Goal: Check status: Check status

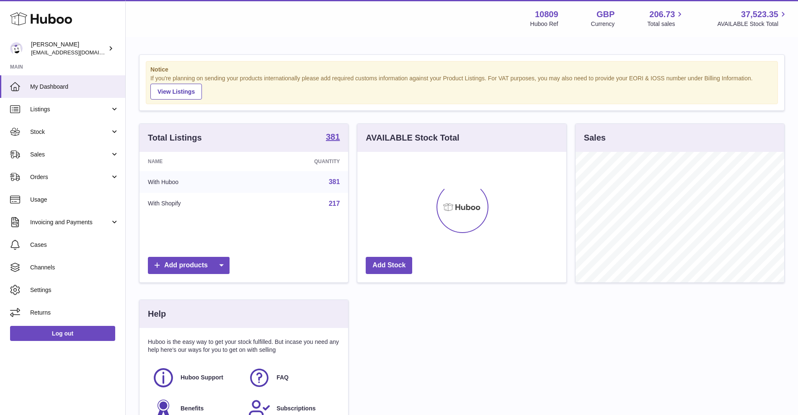
scroll to position [131, 209]
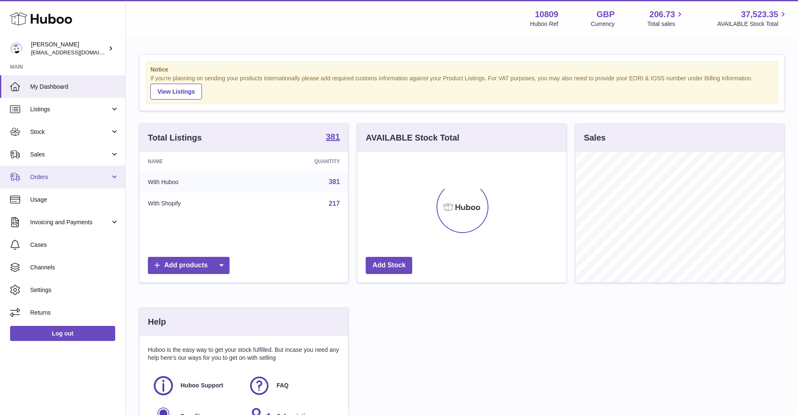
click at [29, 179] on link "Orders" at bounding box center [62, 177] width 125 height 23
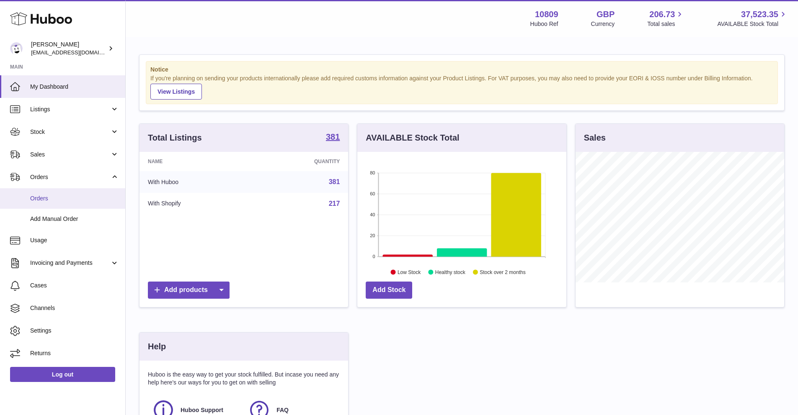
click at [47, 201] on span "Orders" at bounding box center [74, 199] width 89 height 8
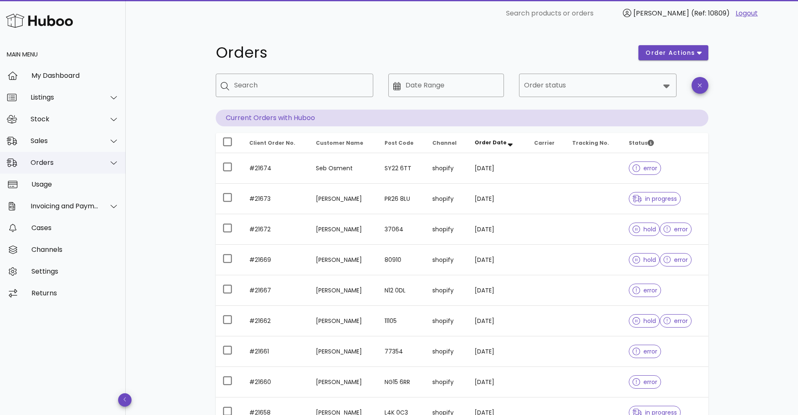
click at [55, 167] on div "Orders" at bounding box center [63, 163] width 126 height 22
click at [52, 144] on div "Sales" at bounding box center [65, 141] width 68 height 8
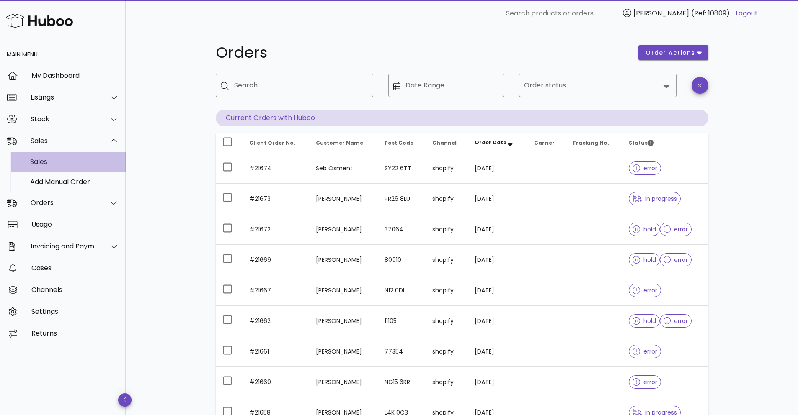
click at [52, 166] on div "Sales" at bounding box center [74, 162] width 89 height 8
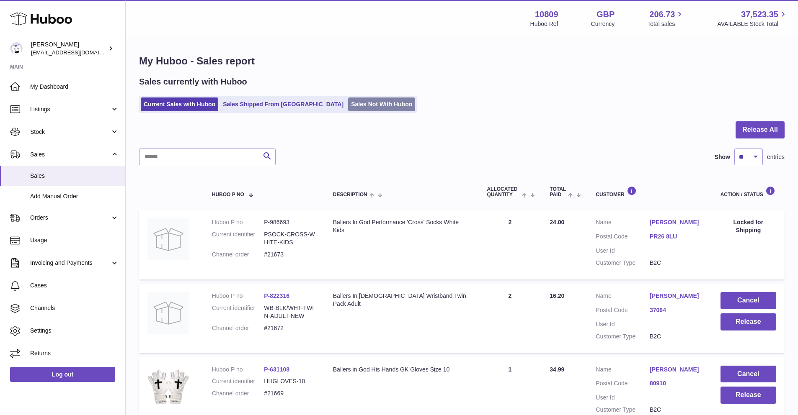
click at [348, 98] on link "Sales Not With Huboo" at bounding box center [381, 105] width 67 height 14
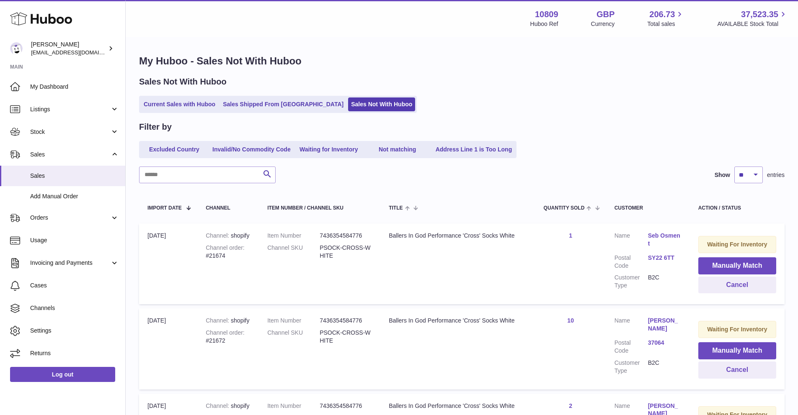
click at [348, 251] on dd "PSOCK-CROSS-WHITE" at bounding box center [345, 252] width 52 height 16
click at [352, 248] on dd "PSOCK-CROSS-WHITE" at bounding box center [345, 252] width 52 height 16
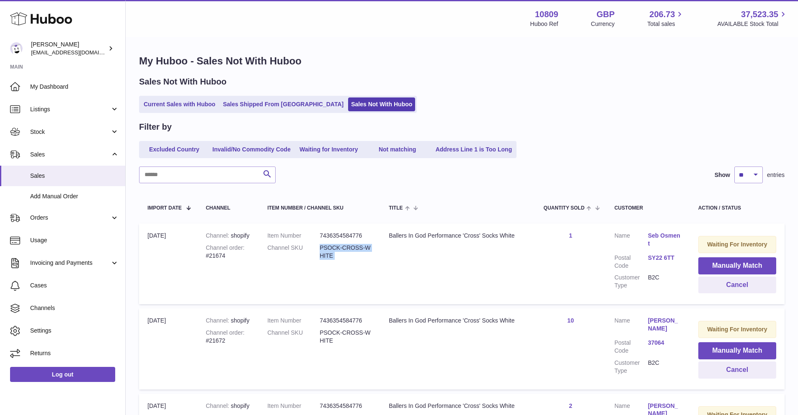
copy tr "PSOCK-CROSS-WHITE Title"
click at [554, 156] on div "Excluded Country Invalid/No Commodity Code Waiting for Inventory Not matching A…" at bounding box center [461, 149] width 645 height 17
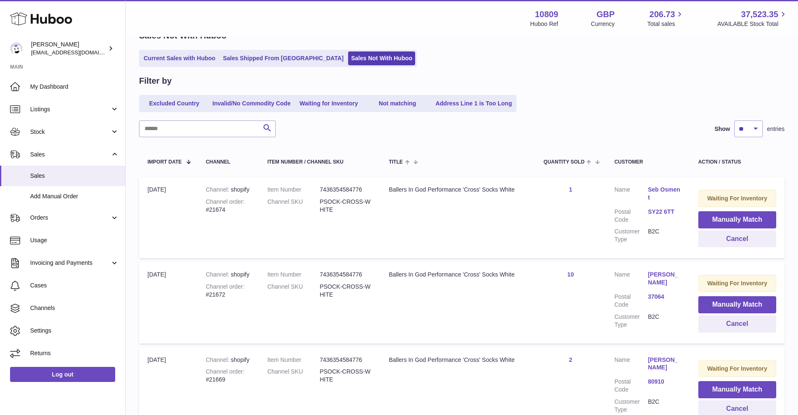
scroll to position [51, 0]
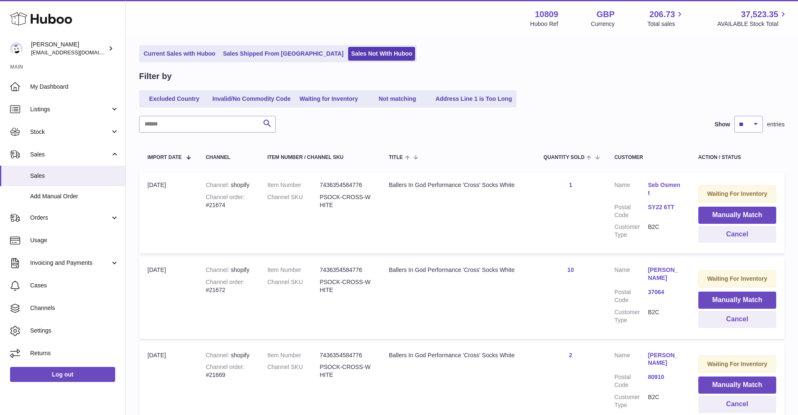
click at [648, 277] on link "Benjamin Billups" at bounding box center [664, 274] width 33 height 16
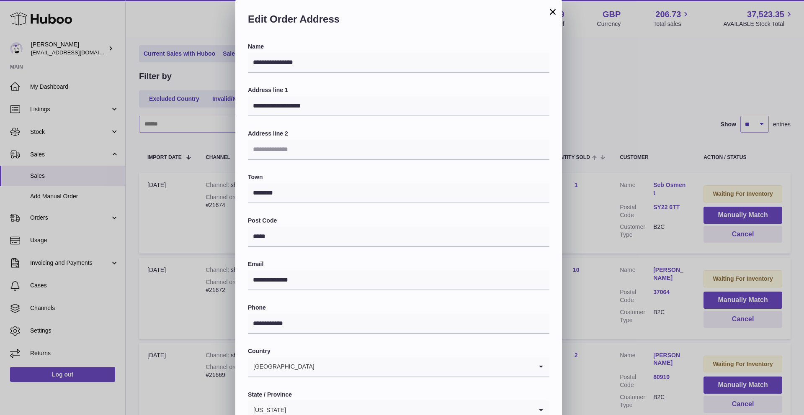
click at [549, 15] on button "×" at bounding box center [553, 12] width 10 height 10
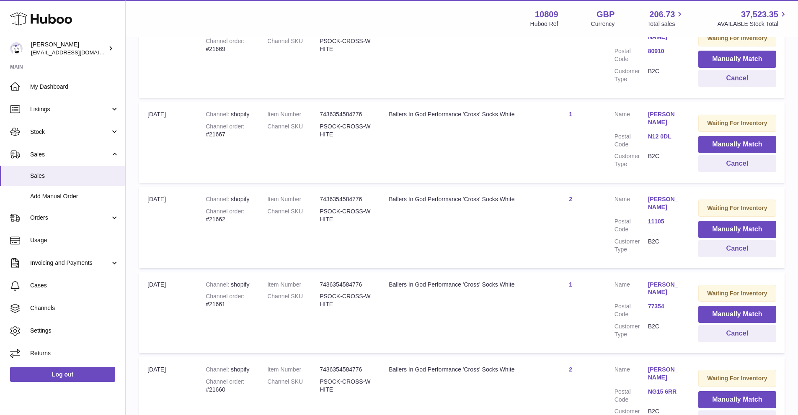
scroll to position [0, 0]
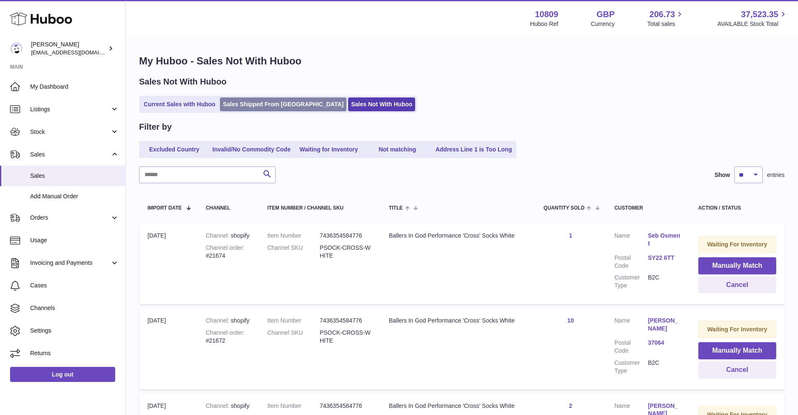
click at [232, 103] on link "Sales Shipped From Huboo" at bounding box center [283, 105] width 126 height 14
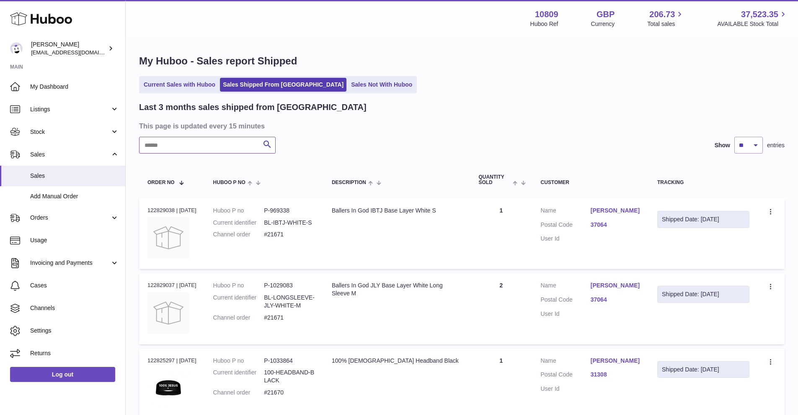
click at [201, 141] on input "text" at bounding box center [207, 145] width 137 height 17
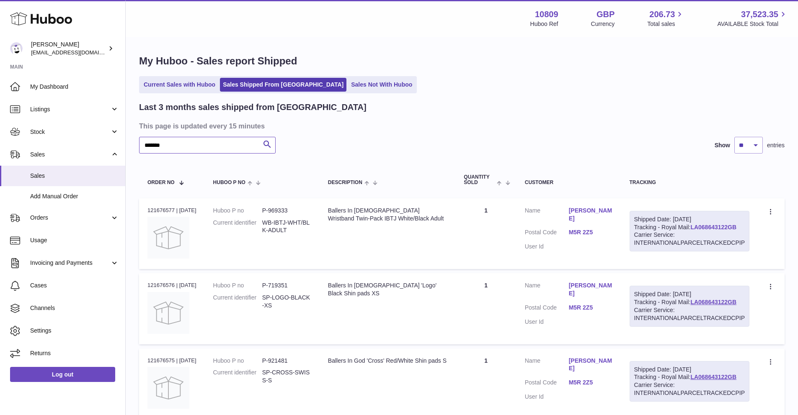
type input "******"
click at [716, 229] on link "LA068643122GB" at bounding box center [713, 227] width 46 height 7
click at [44, 135] on span "Stock" at bounding box center [70, 132] width 80 height 8
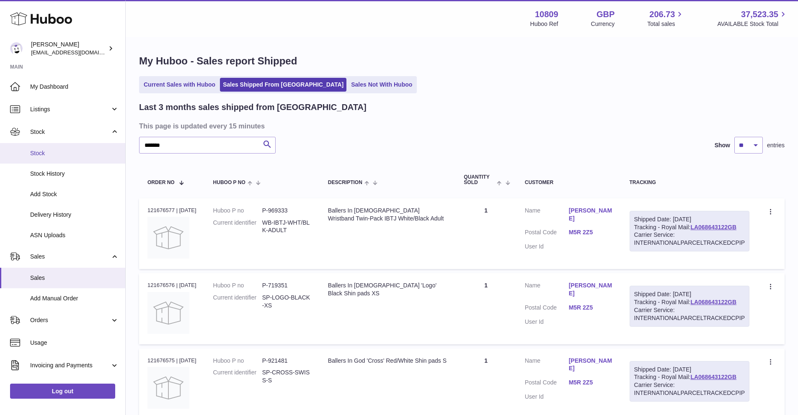
click at [48, 153] on span "Stock" at bounding box center [74, 153] width 89 height 8
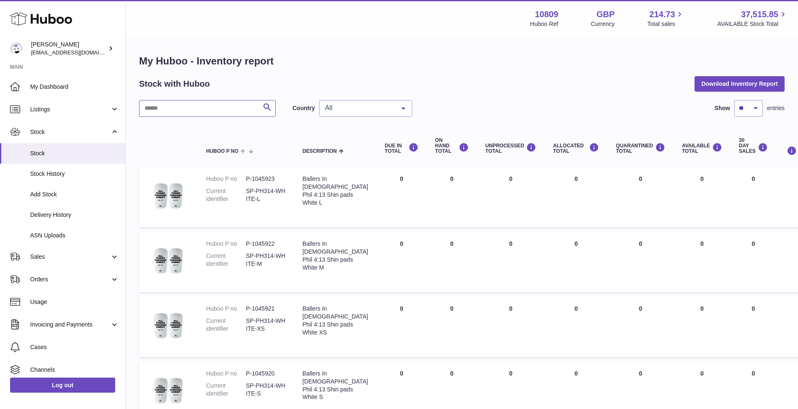
click at [173, 108] on input "text" at bounding box center [207, 108] width 137 height 17
paste input "********"
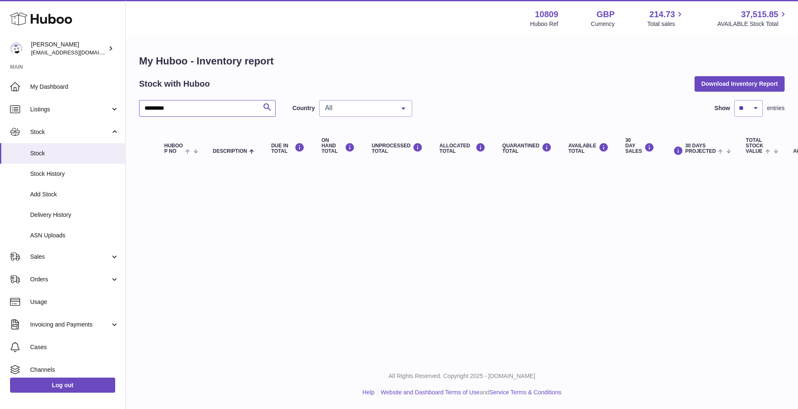
type input "********"
drag, startPoint x: 193, startPoint y: 109, endPoint x: 93, endPoint y: 103, distance: 101.1
click at [93, 103] on div "Huboo [PERSON_NAME] [EMAIL_ADDRESS][DOMAIN_NAME] Main My Dashboard Listings Not…" at bounding box center [399, 204] width 798 height 409
drag, startPoint x: 162, startPoint y: 110, endPoint x: 131, endPoint y: 110, distance: 31.4
click at [131, 110] on div "**********" at bounding box center [462, 111] width 672 height 146
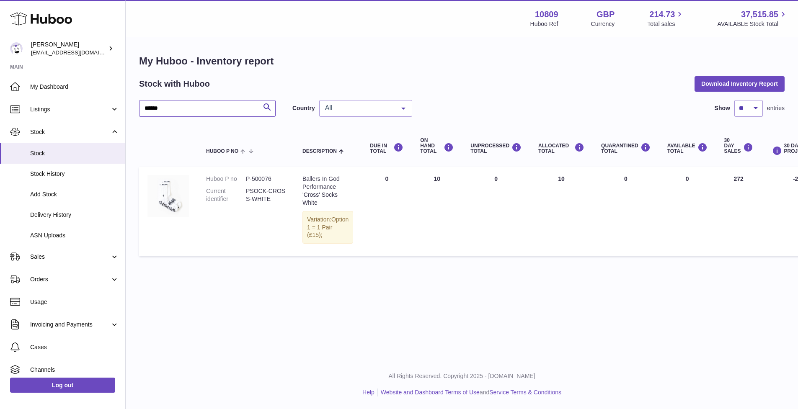
type input "******"
